Goal: Navigation & Orientation: Find specific page/section

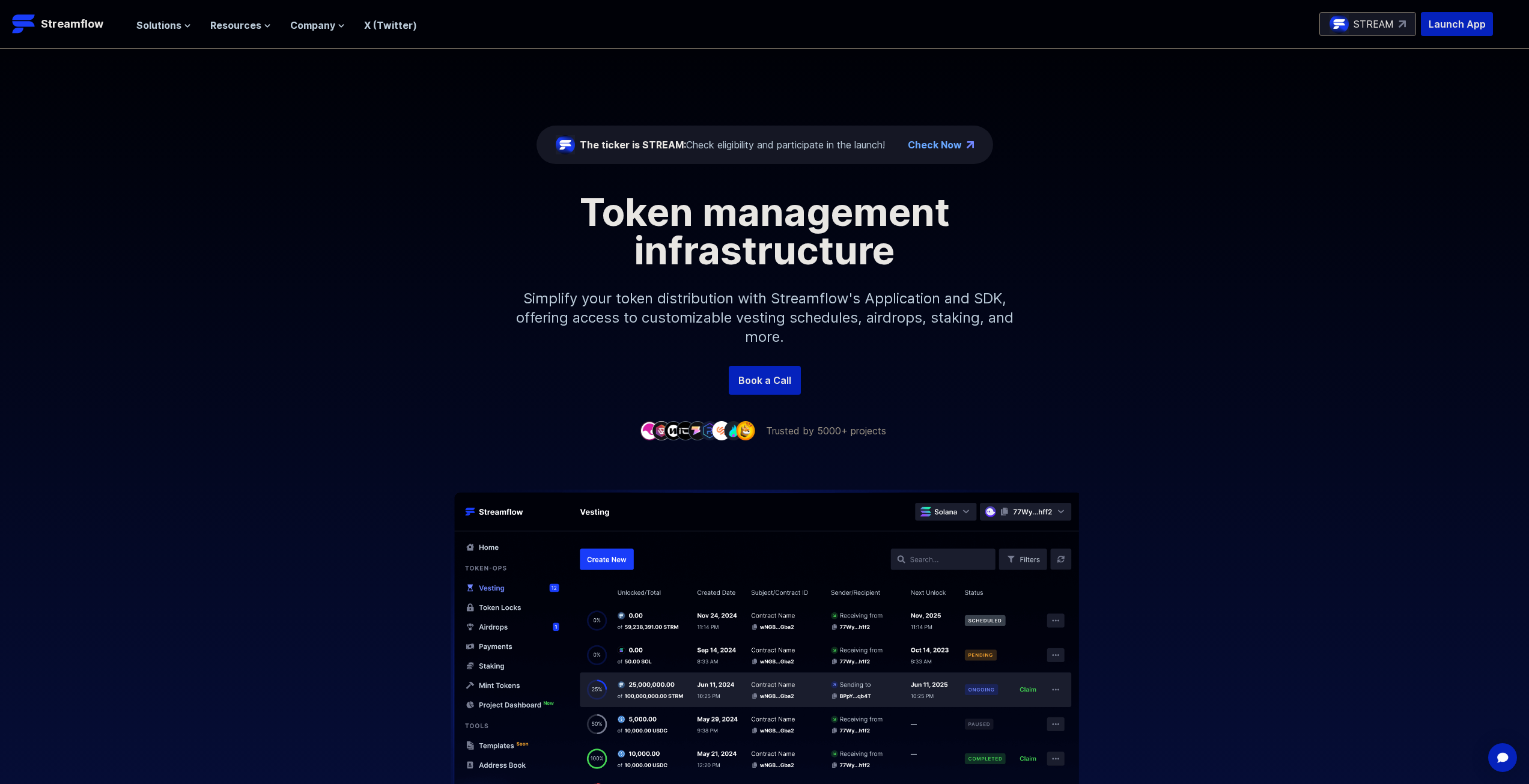
click at [793, 145] on div "The ticker is STREAM: Check eligibility and participate in the launch!" at bounding box center [732, 144] width 305 height 14
click at [166, 23] on span "Solutions" at bounding box center [159, 25] width 45 height 14
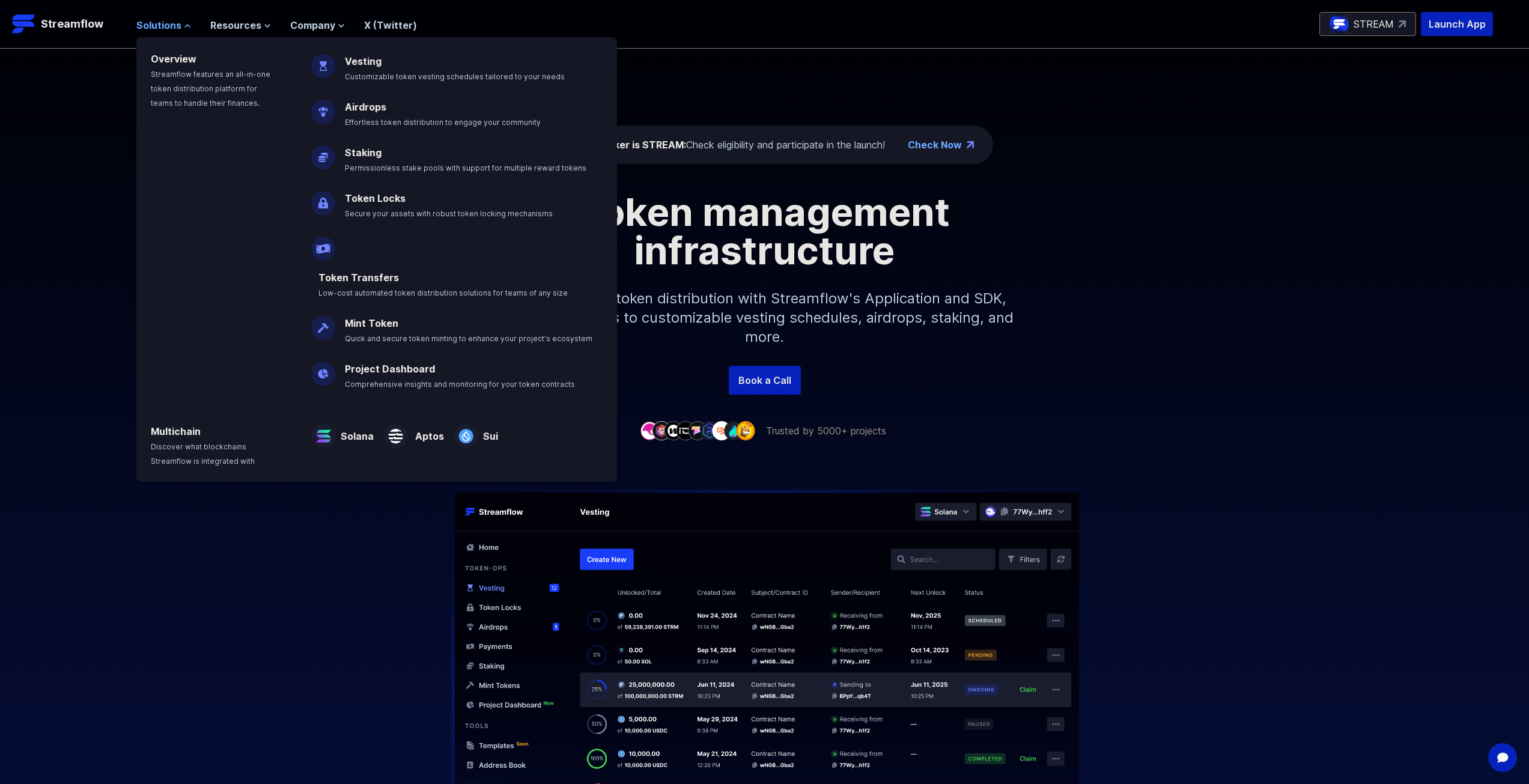
click at [166, 23] on span "Solutions" at bounding box center [159, 25] width 45 height 14
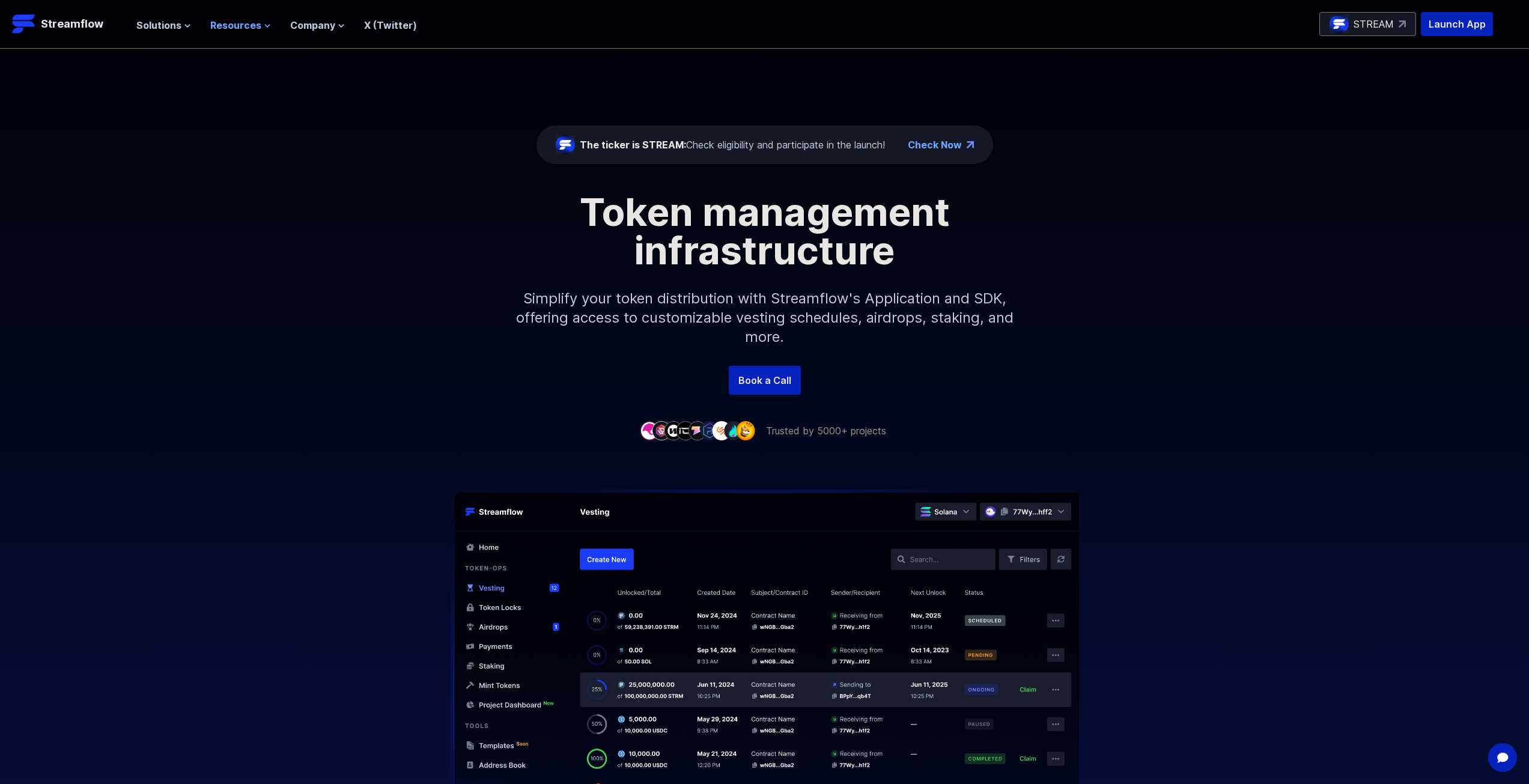
click at [257, 24] on span "Resources" at bounding box center [236, 25] width 51 height 14
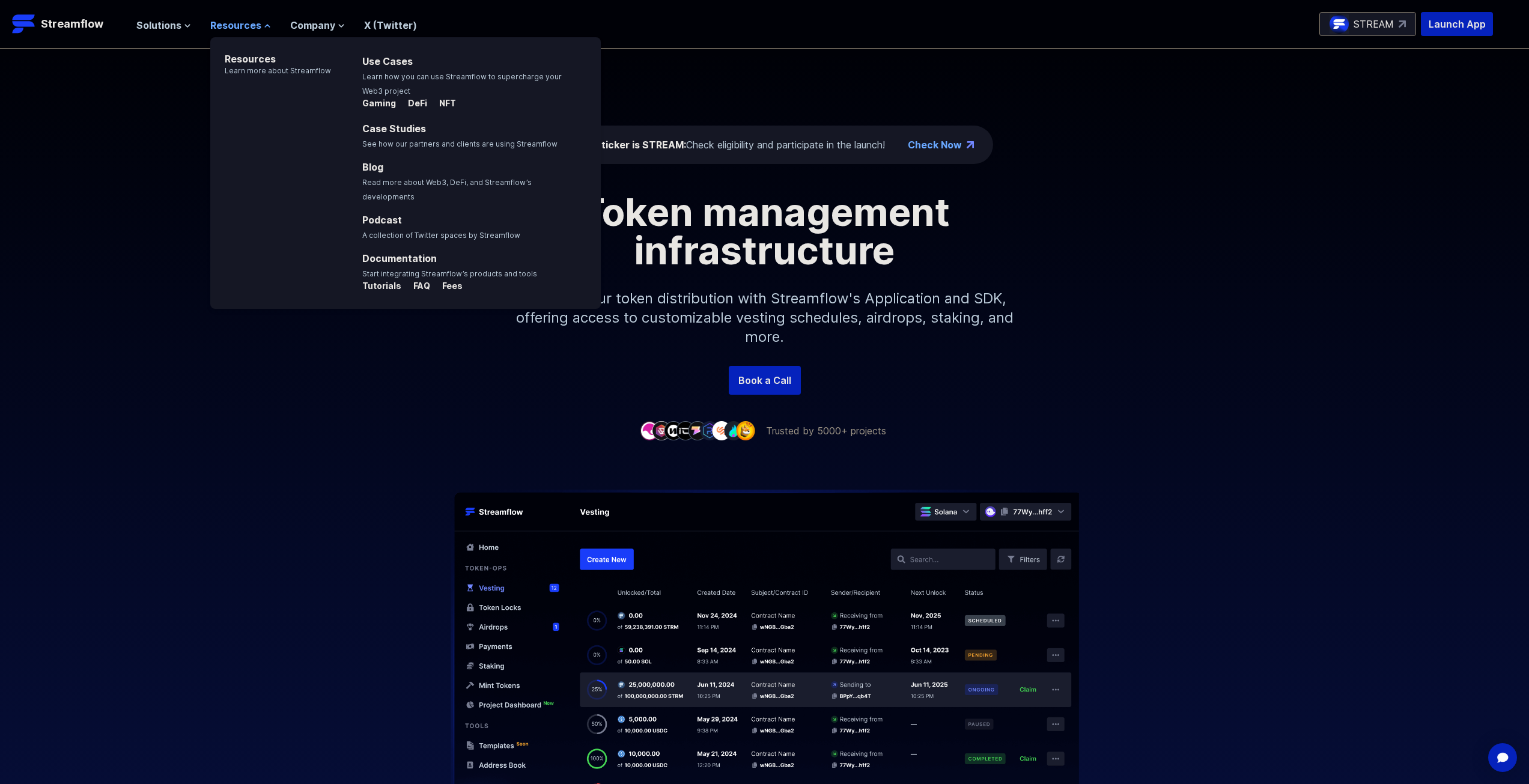
click at [251, 23] on span "Resources" at bounding box center [236, 25] width 51 height 14
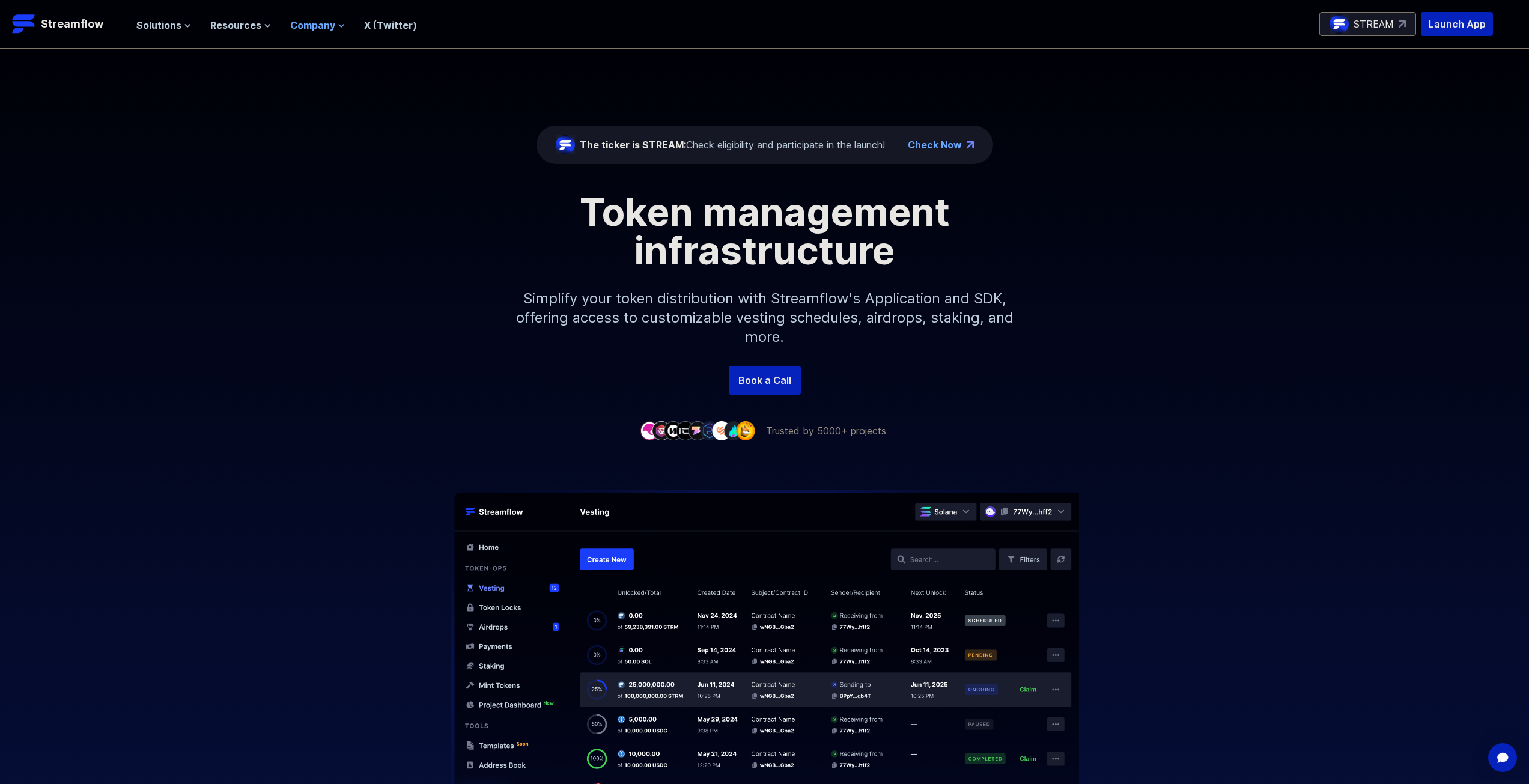
click at [330, 27] on span "Company" at bounding box center [313, 25] width 45 height 14
click at [235, 29] on span "Resources" at bounding box center [236, 25] width 51 height 14
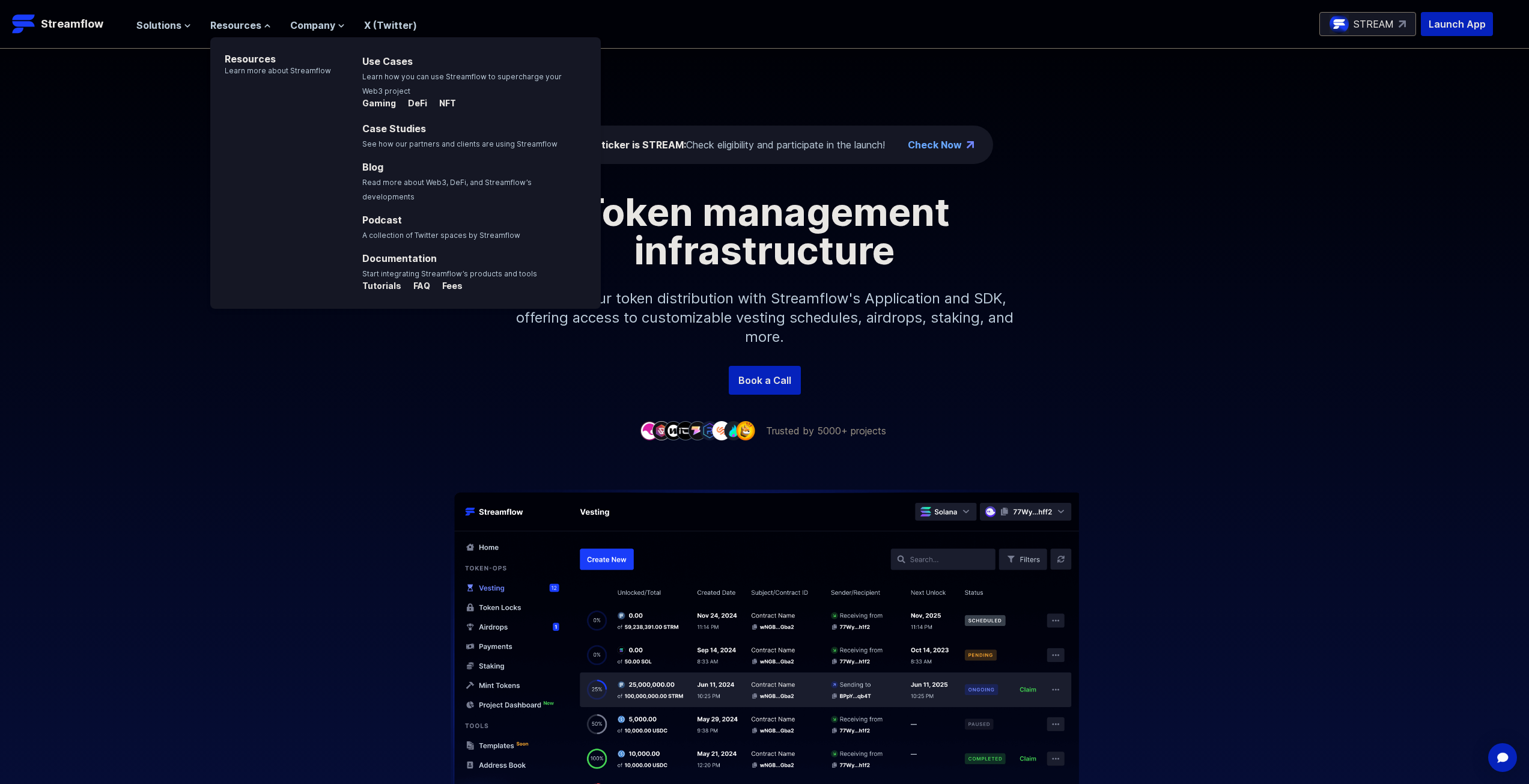
click at [179, 36] on header "Streamflow Launch App STREAM Solutions Overview Streamflow features an all-in-o…" at bounding box center [764, 24] width 1529 height 48
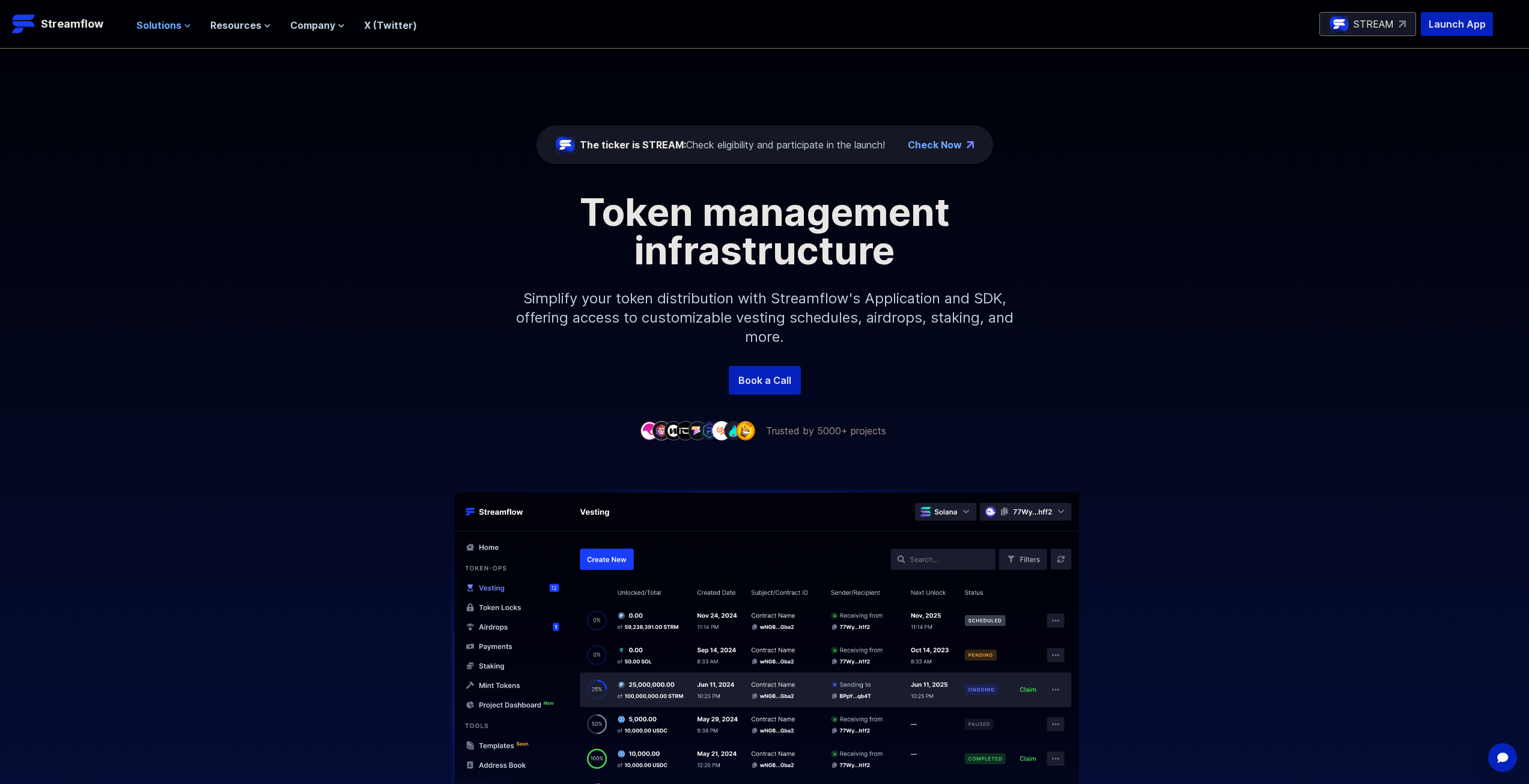
click at [179, 27] on span "Solutions" at bounding box center [159, 25] width 45 height 14
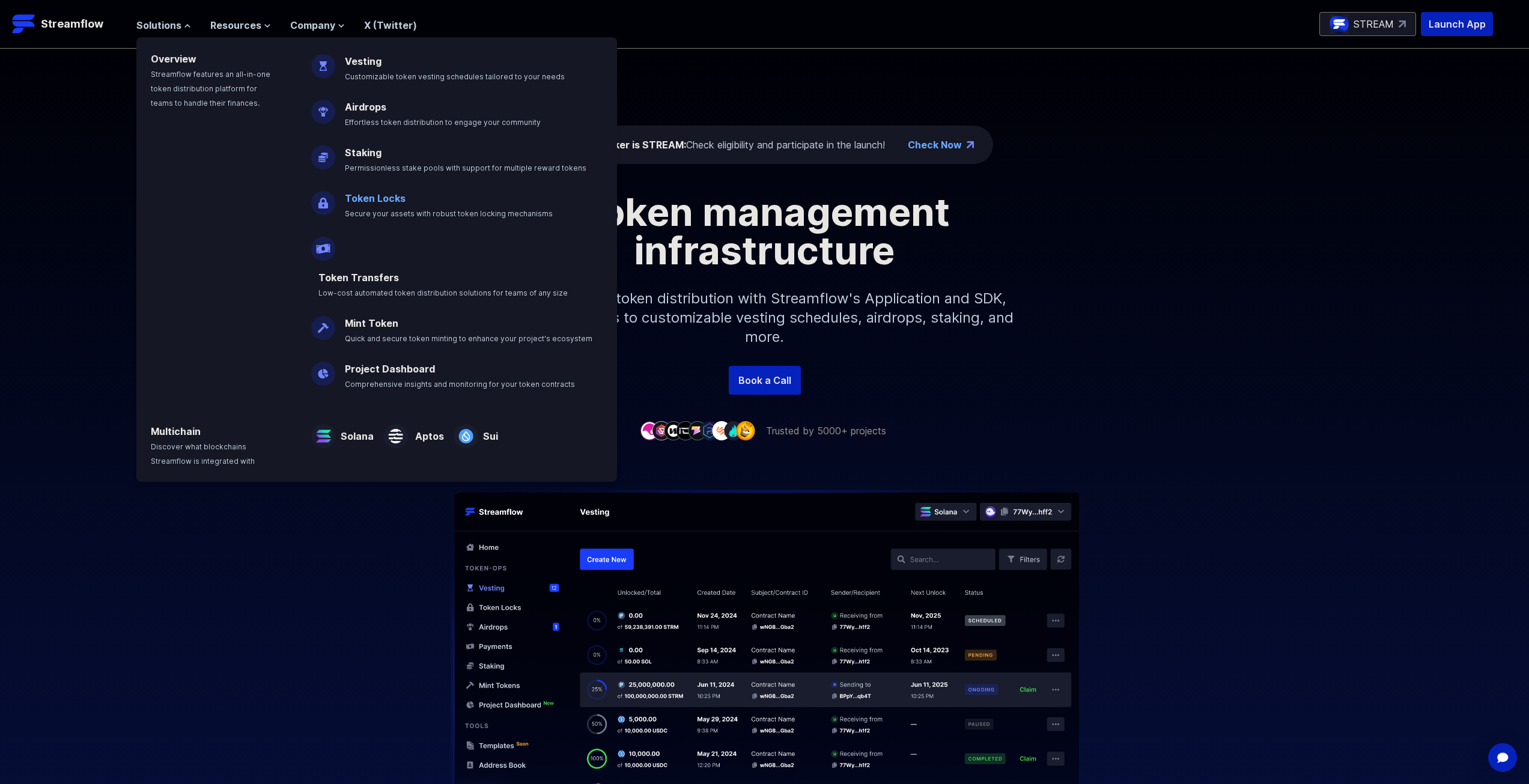
click at [373, 194] on link "Token Locks" at bounding box center [375, 198] width 61 height 12
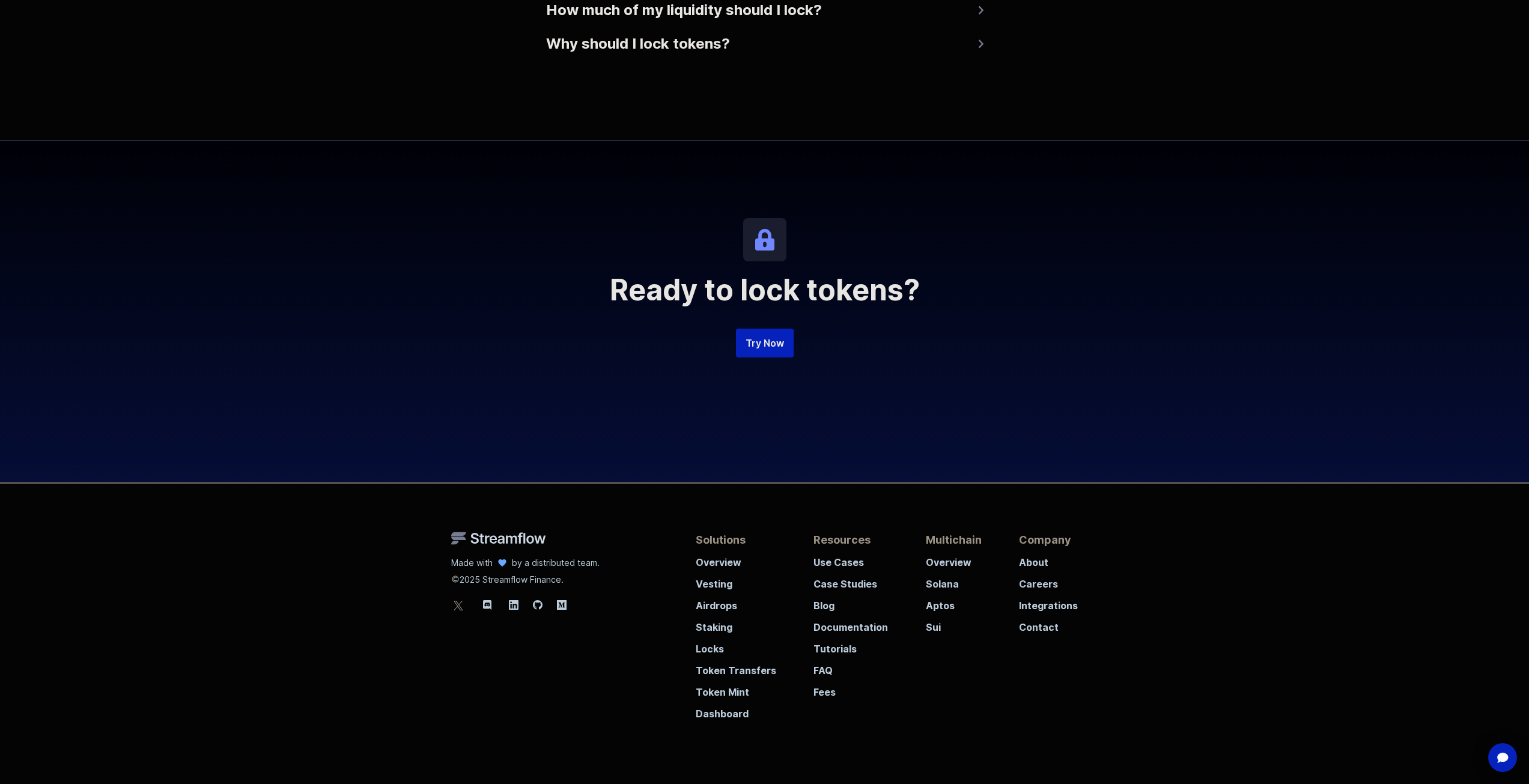
scroll to position [2550, 0]
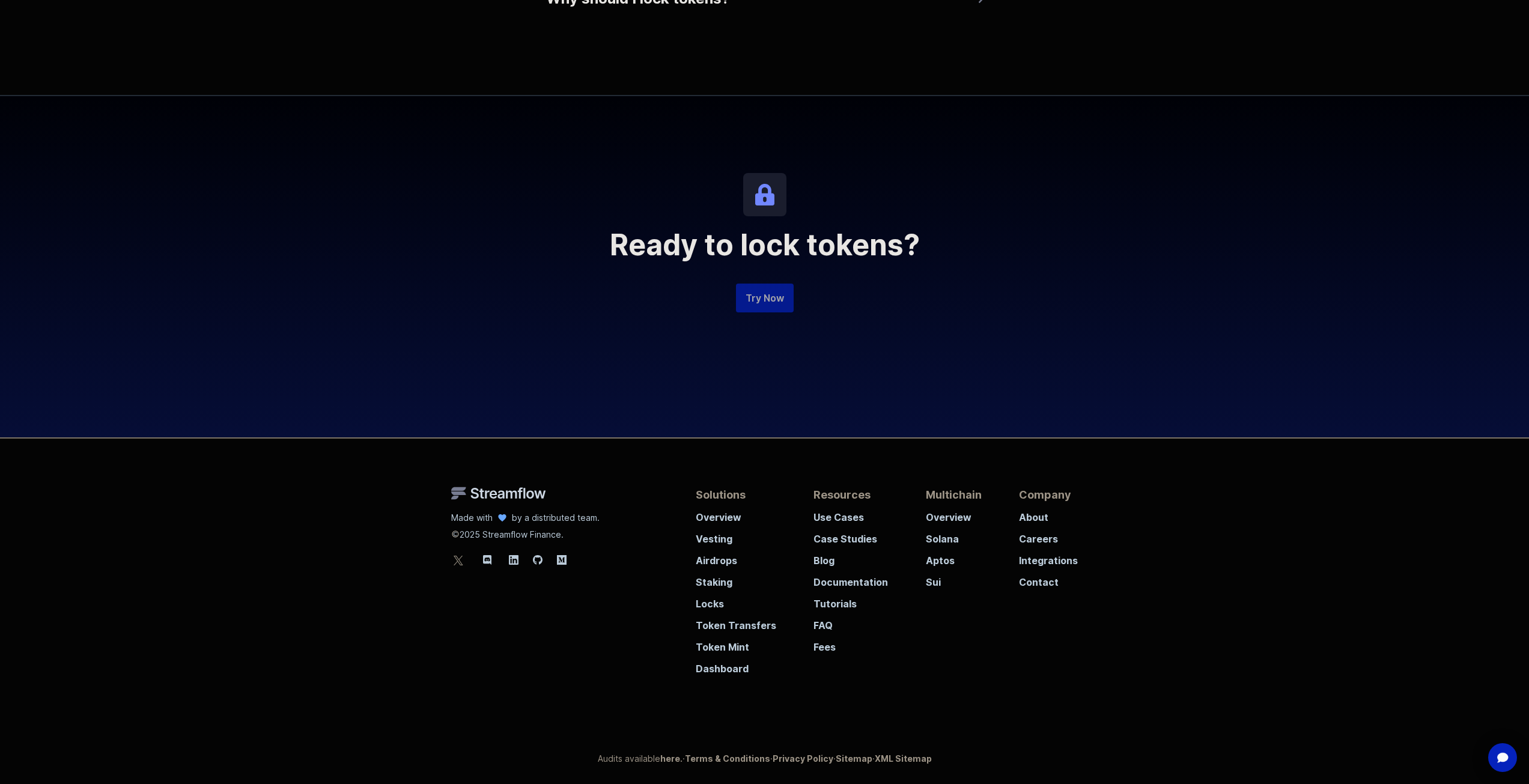
click at [761, 292] on link "Try Now" at bounding box center [764, 298] width 58 height 29
